Goal: Transaction & Acquisition: Purchase product/service

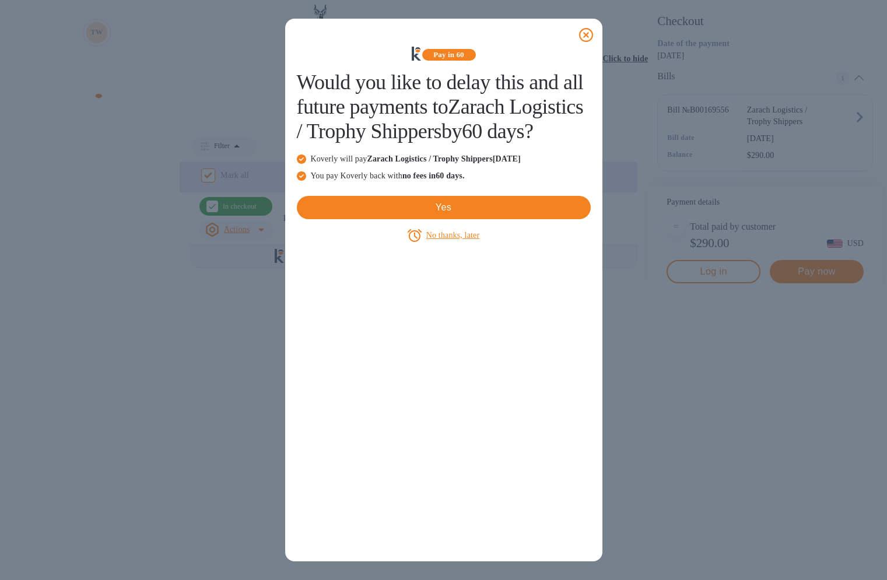
click at [589, 37] on icon at bounding box center [586, 35] width 14 height 14
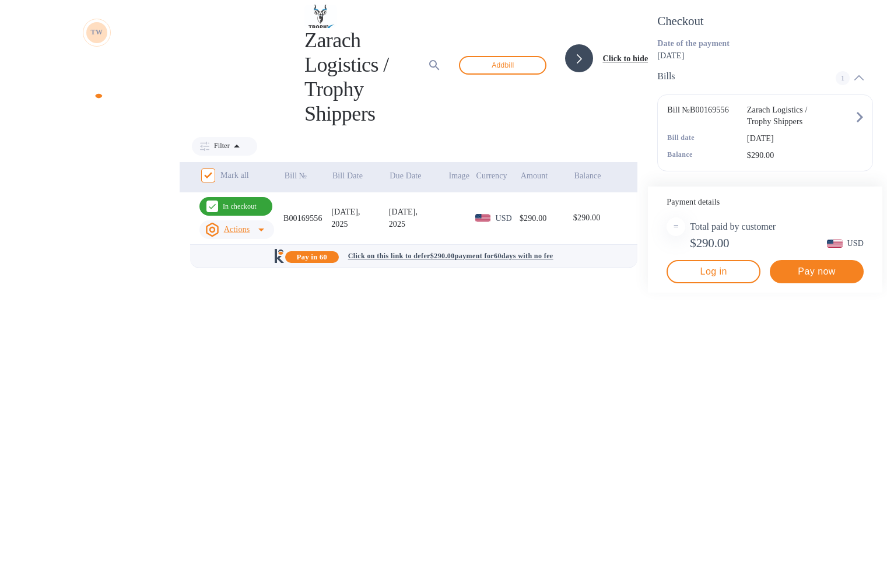
click at [573, 212] on div "$290.00" at bounding box center [599, 218] width 53 height 12
click at [812, 279] on span "Pay now" at bounding box center [816, 272] width 75 height 14
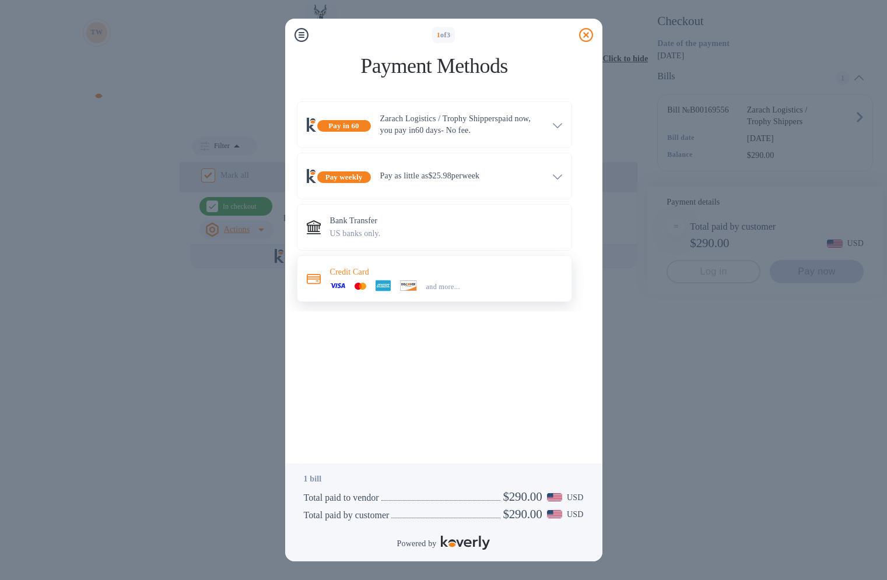
click at [391, 282] on icon at bounding box center [382, 285] width 15 height 15
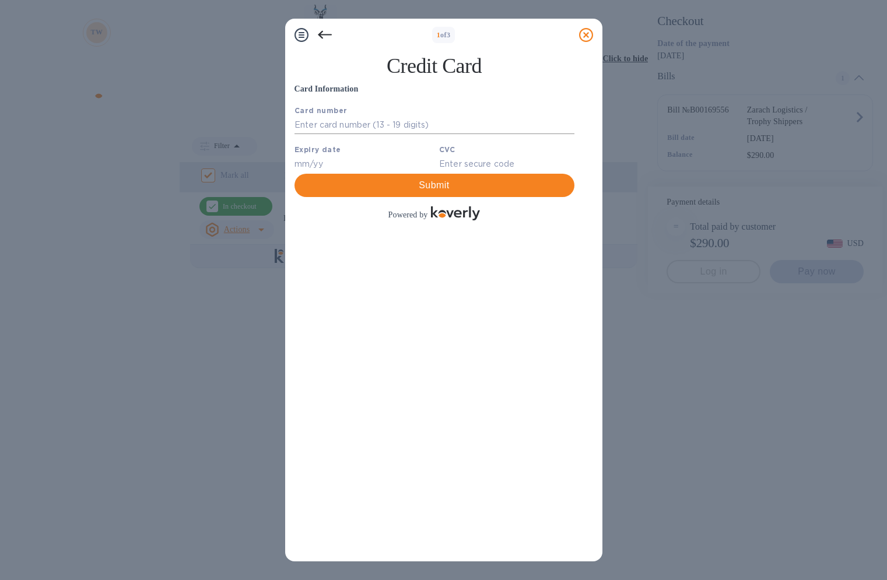
click at [356, 126] on input "text" at bounding box center [434, 125] width 280 height 17
type input "[CREDIT_CARD_NUMBER]"
type input "05/29"
type input "6542"
click at [496, 192] on span "Submit" at bounding box center [434, 185] width 261 height 14
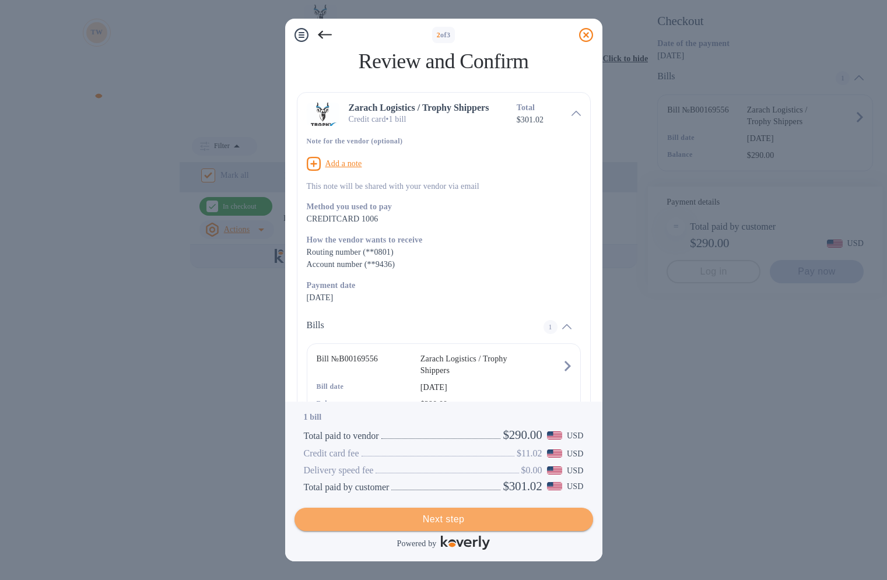
click at [507, 524] on span "Next step" at bounding box center [444, 519] width 280 height 14
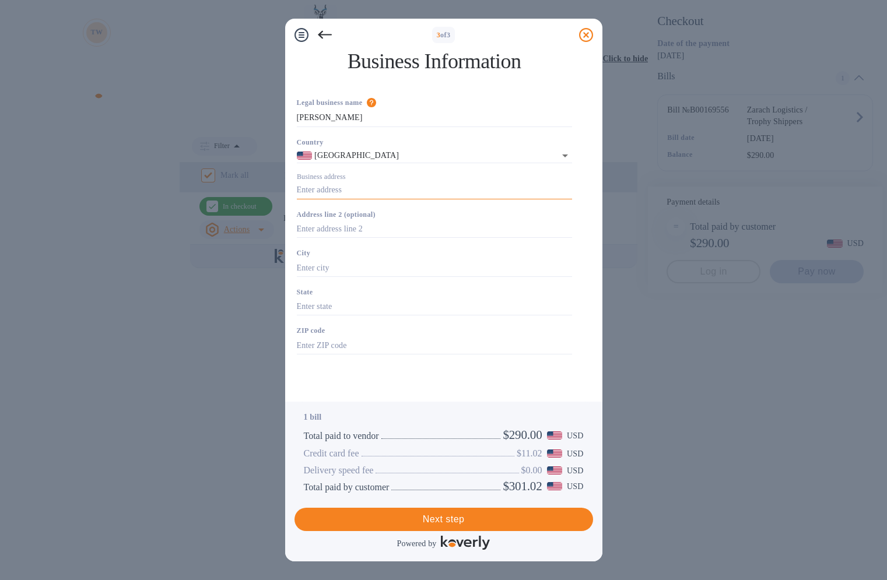
click at [572, 191] on input "Business address" at bounding box center [434, 190] width 275 height 17
type input "100 Del Cabo"
type input "[GEOGRAPHIC_DATA]"
type input "CA"
type input "92673"
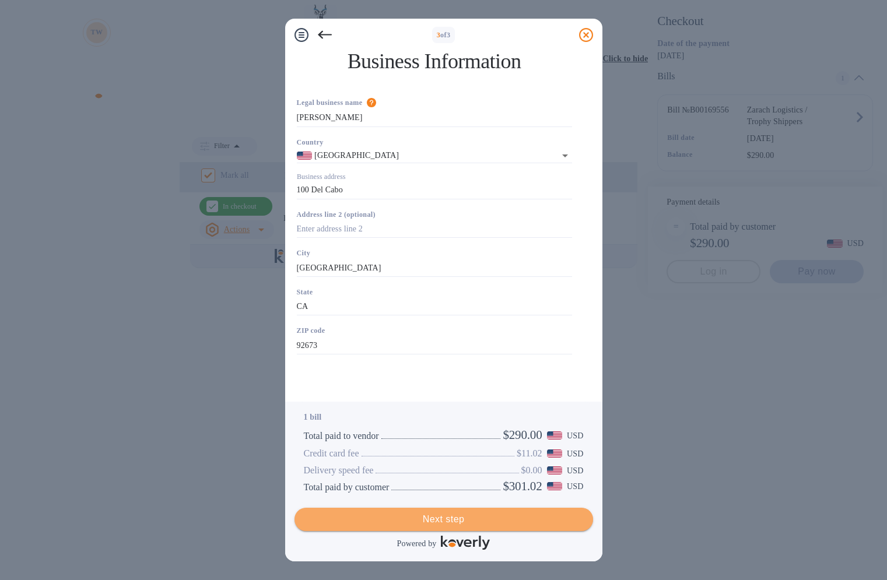
click at [464, 519] on span "Next step" at bounding box center [444, 519] width 280 height 14
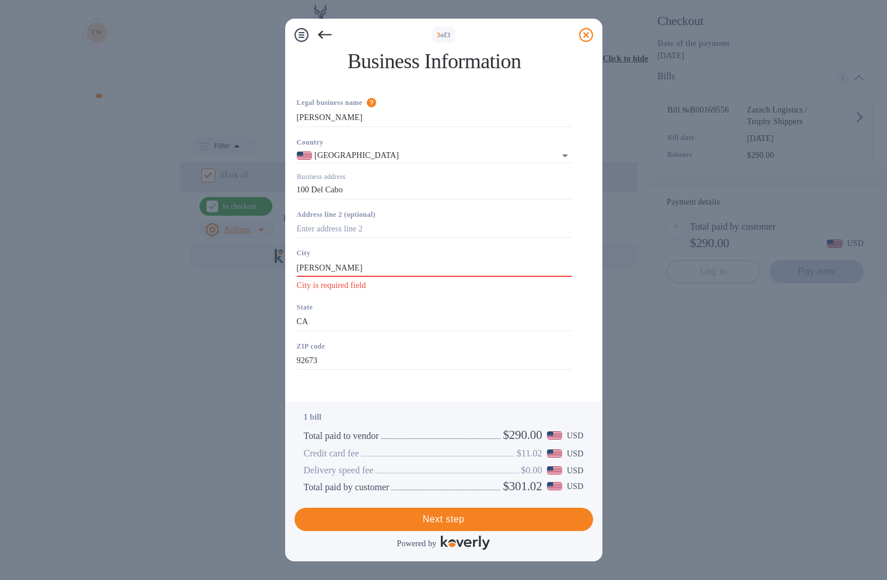
type input "[GEOGRAPHIC_DATA]"
click at [572, 266] on input "[GEOGRAPHIC_DATA]" at bounding box center [434, 267] width 275 height 17
drag, startPoint x: 361, startPoint y: 270, endPoint x: 241, endPoint y: 257, distance: 120.8
click at [241, 257] on div "3 of 3 Business Information Legal business name Please provide the legal name t…" at bounding box center [443, 290] width 887 height 580
type input "[GEOGRAPHIC_DATA]"
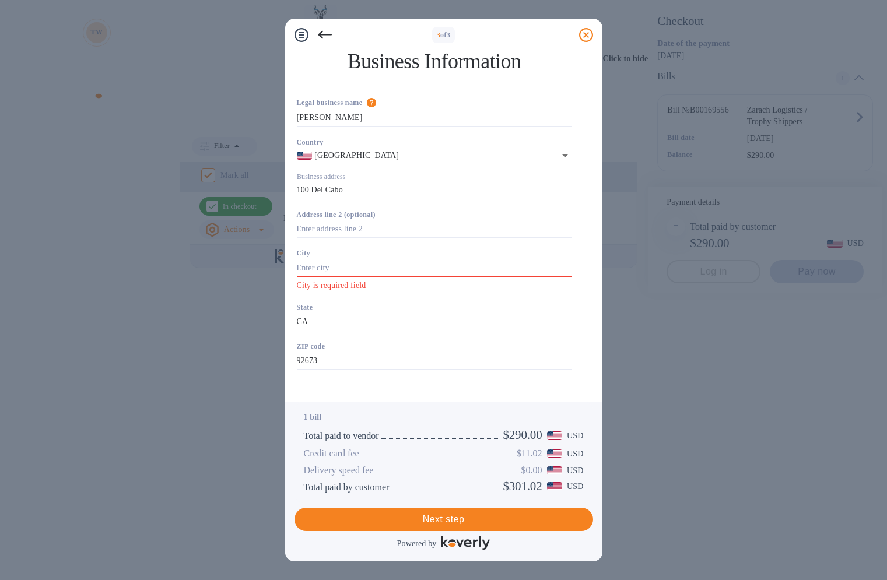
type input "[GEOGRAPHIC_DATA]"
click at [430, 512] on span "Next step" at bounding box center [444, 519] width 280 height 14
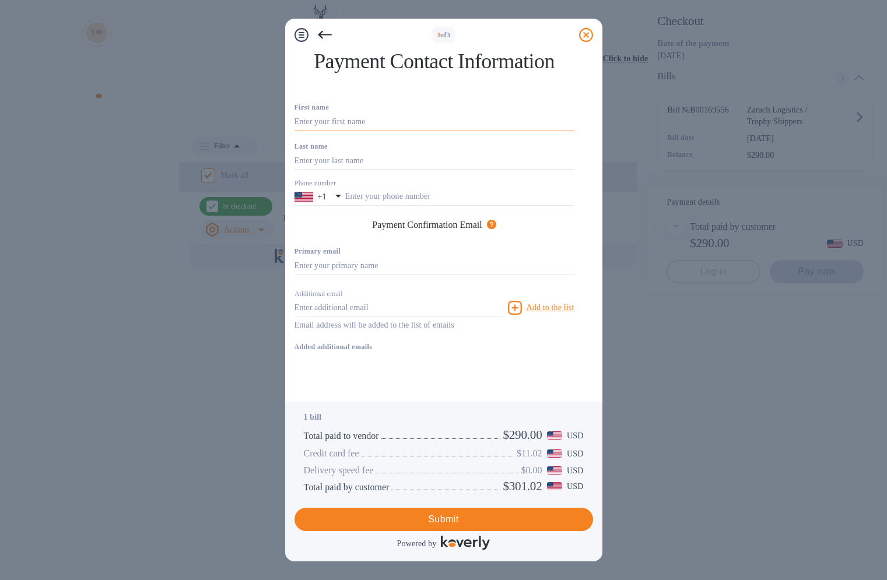
click at [574, 131] on input "text" at bounding box center [434, 122] width 280 height 17
type input "[PERSON_NAME]"
type input "[EMAIL_ADDRESS][DOMAIN_NAME]"
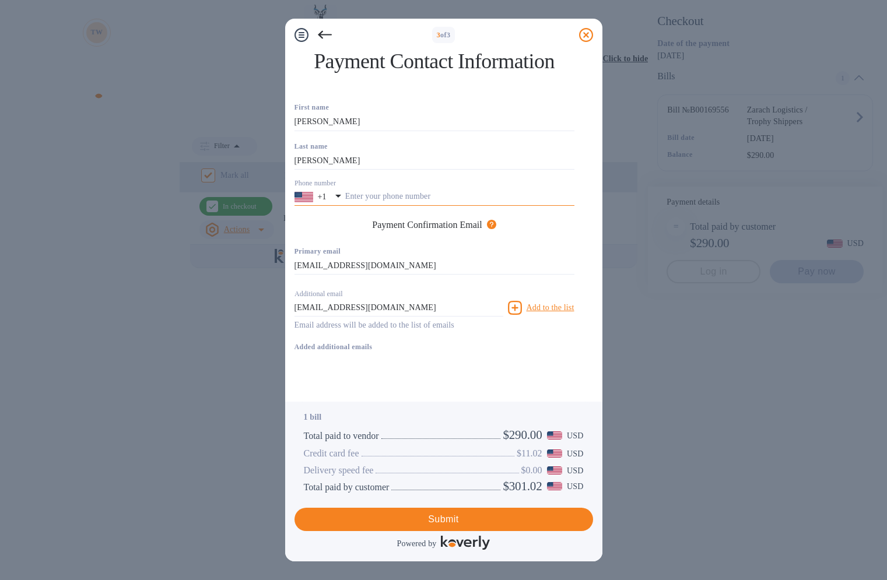
click at [568, 206] on input "text" at bounding box center [459, 196] width 229 height 17
type input "8015201147"
click at [478, 524] on span "Submit" at bounding box center [444, 519] width 280 height 14
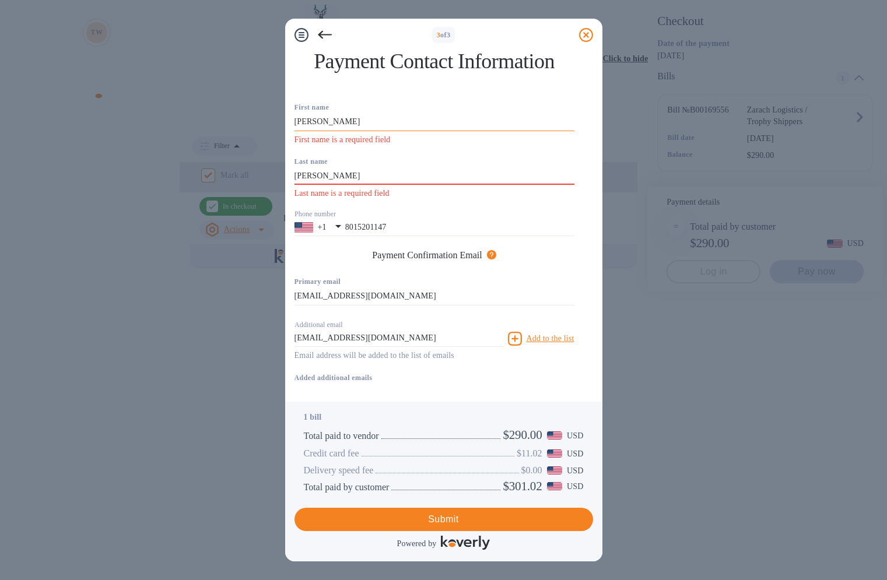
click at [330, 131] on input "[PERSON_NAME]" at bounding box center [434, 122] width 280 height 17
type input "[PERSON_NAME]"
click at [458, 514] on span "Submit" at bounding box center [444, 519] width 280 height 14
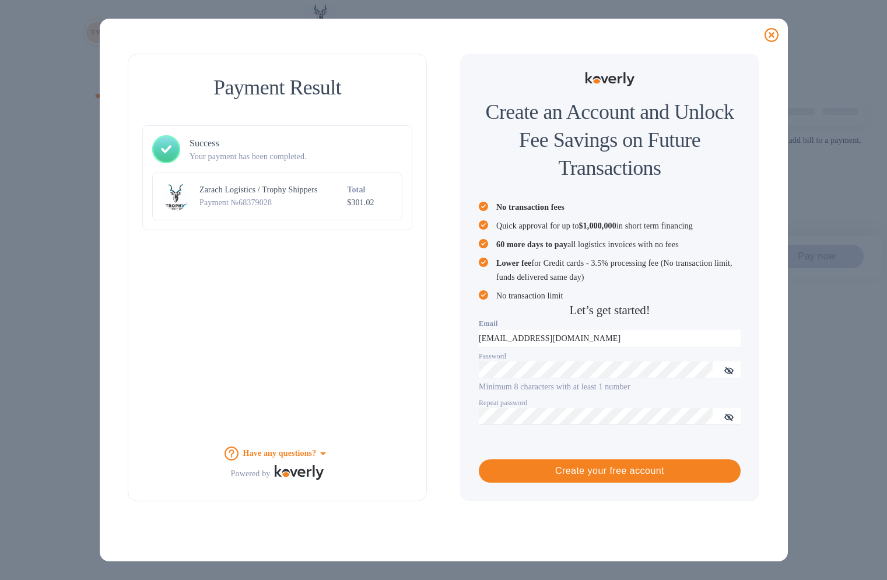
checkbox input "false"
